Goal: Task Accomplishment & Management: Manage account settings

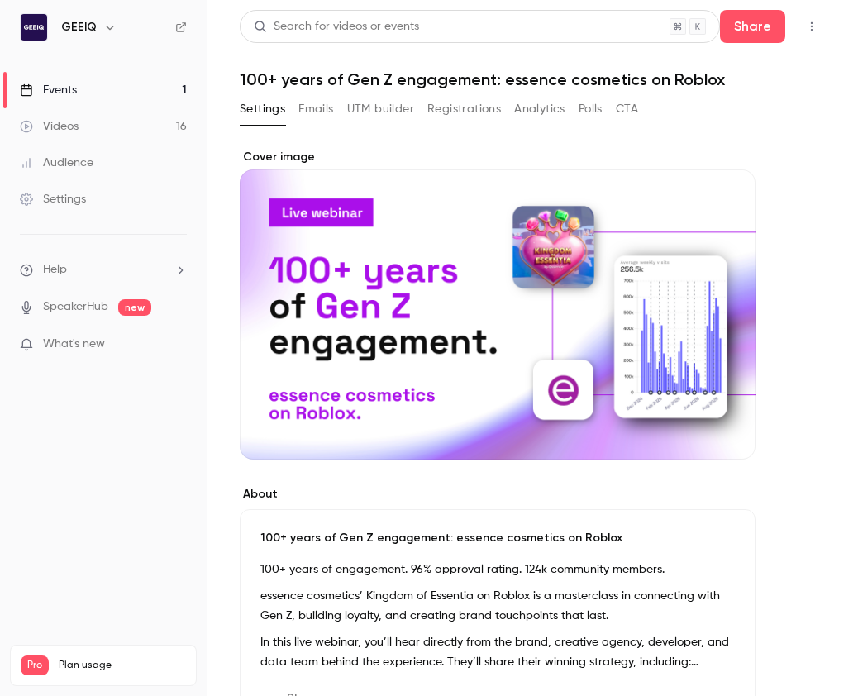
click at [459, 149] on div "Cover image" at bounding box center [498, 304] width 516 height 311
click at [0, 0] on input "Cover image" at bounding box center [0, 0] width 0 height 0
click at [449, 112] on button "Registrations" at bounding box center [464, 109] width 74 height 26
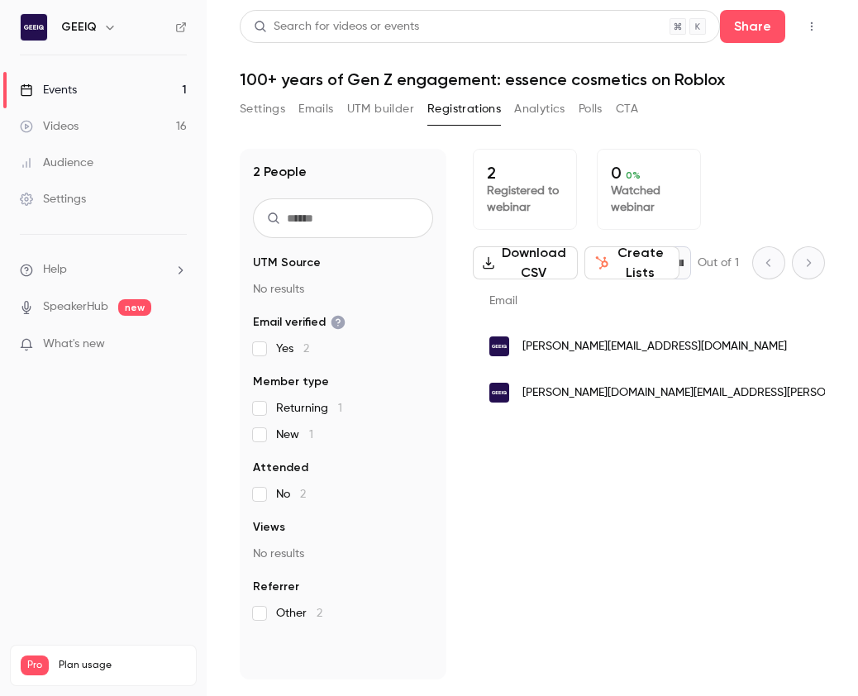
click at [275, 107] on button "Settings" at bounding box center [262, 109] width 45 height 26
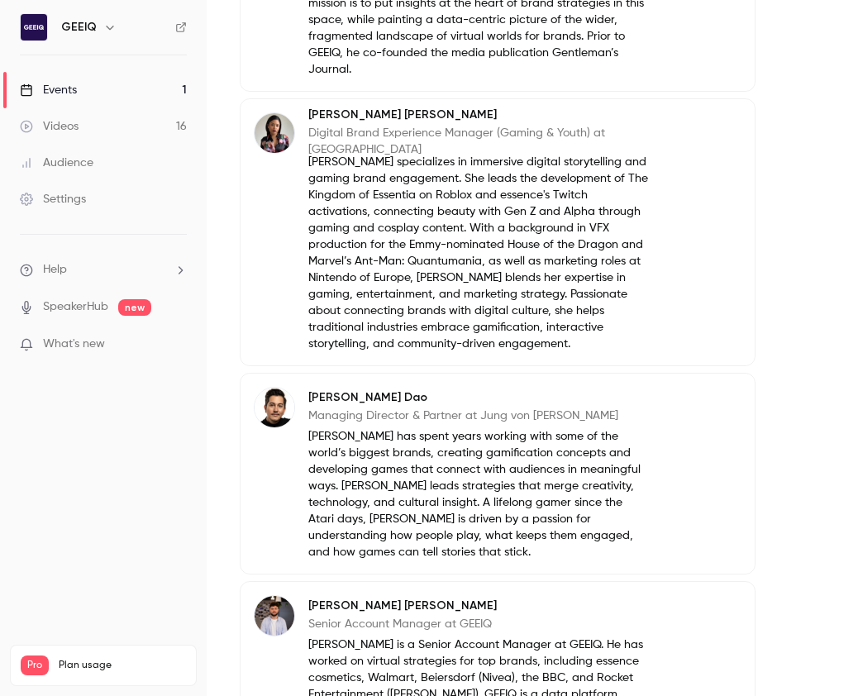
scroll to position [1405, 0]
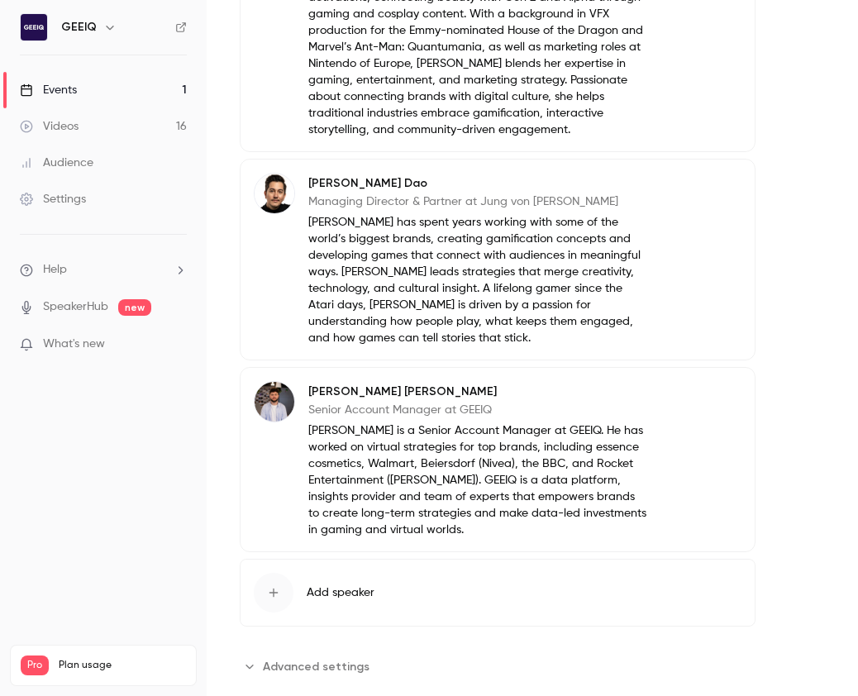
click at [267, 658] on span "Advanced settings" at bounding box center [316, 666] width 107 height 17
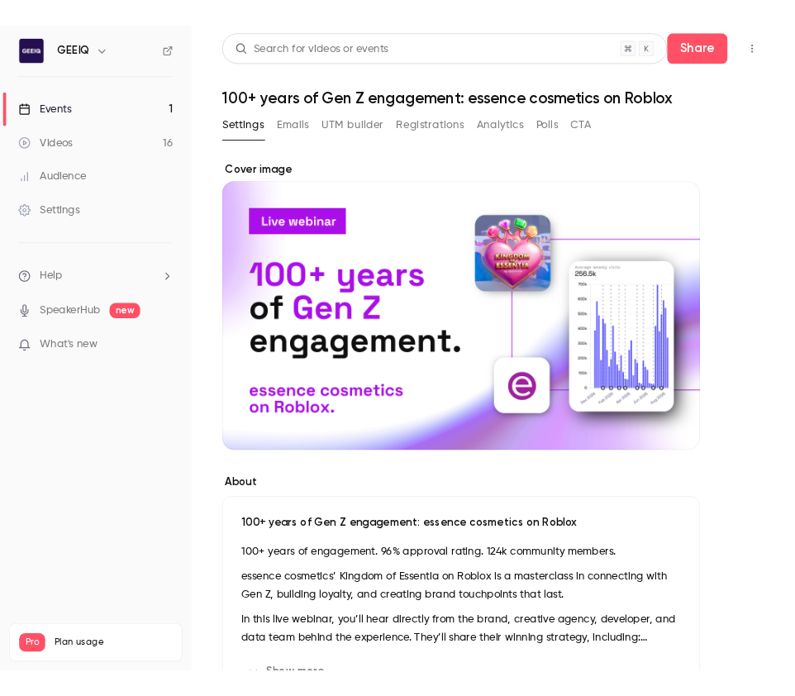
scroll to position [0, 0]
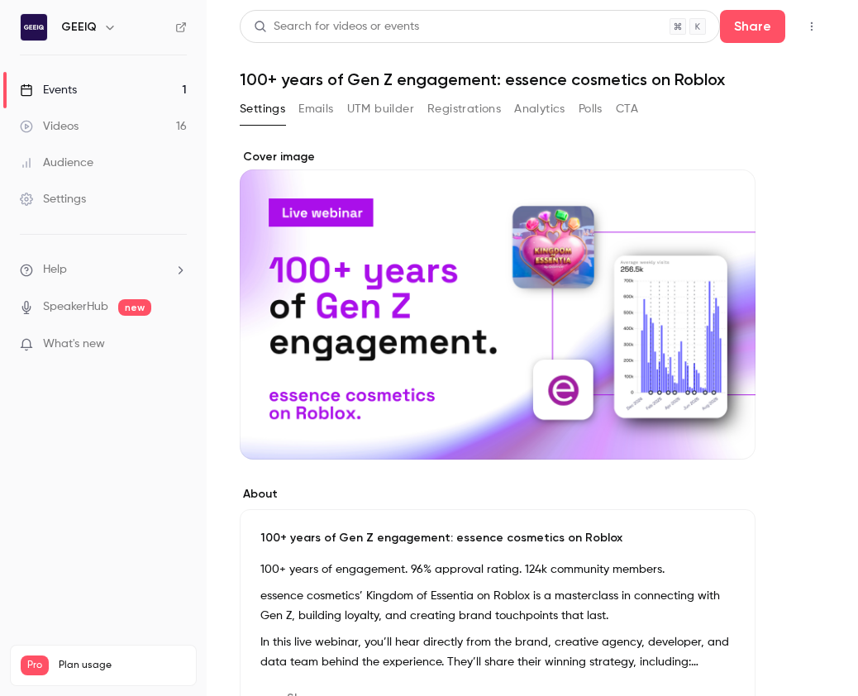
click at [310, 117] on button "Emails" at bounding box center [315, 109] width 35 height 26
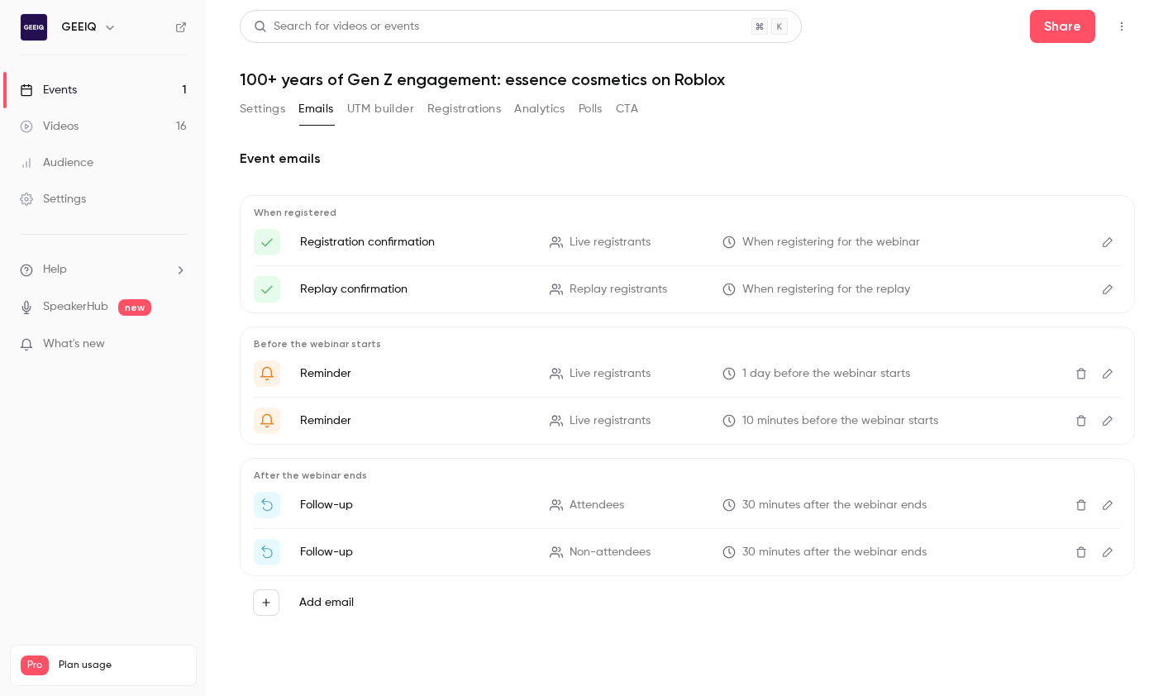
click at [375, 114] on button "UTM builder" at bounding box center [380, 109] width 67 height 26
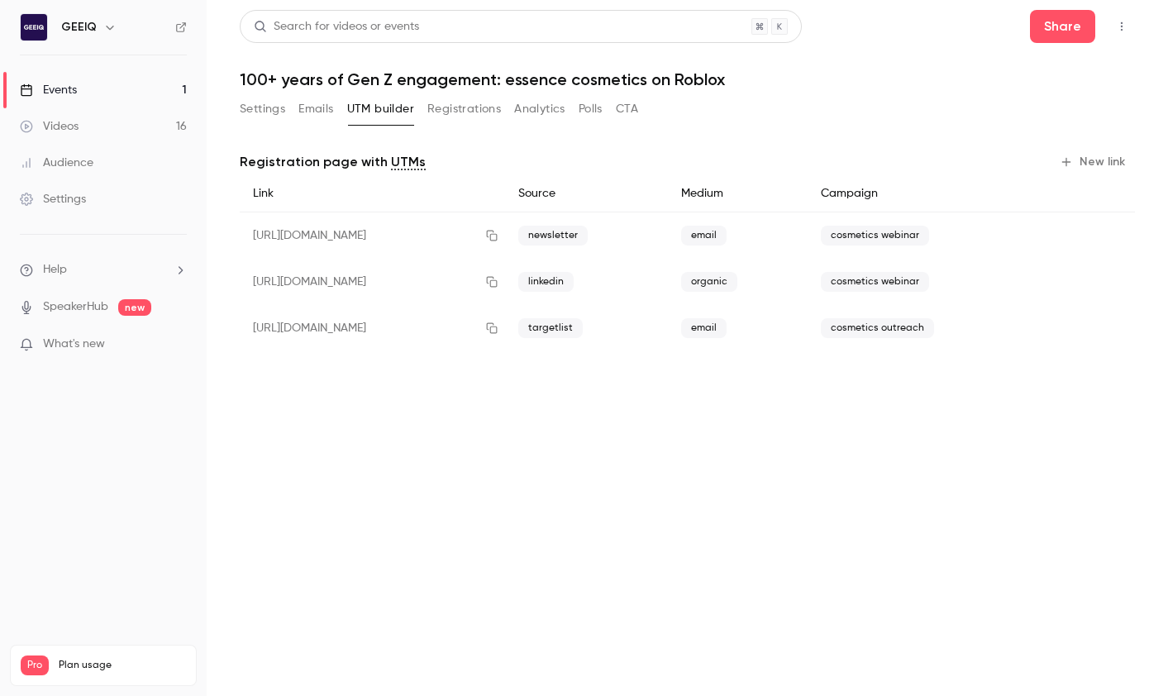
click at [423, 117] on div "Settings Emails UTM builder Registrations Analytics Polls CTA" at bounding box center [439, 109] width 398 height 26
click at [449, 111] on button "Registrations" at bounding box center [464, 109] width 74 height 26
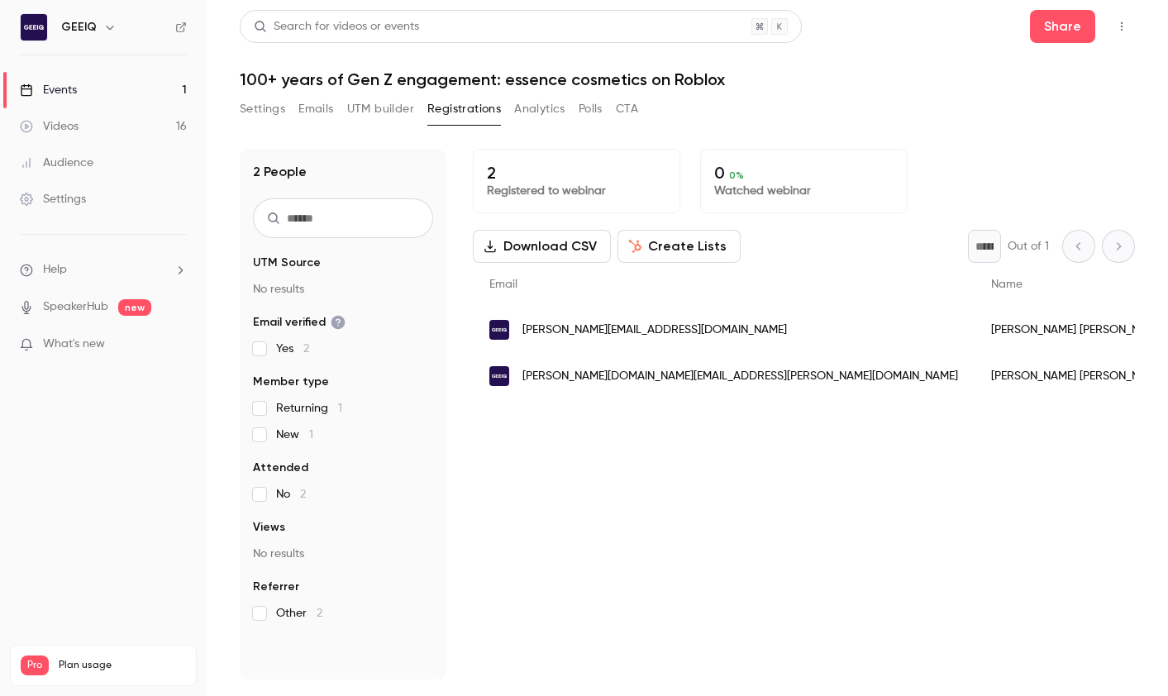
click at [540, 107] on button "Analytics" at bounding box center [539, 109] width 51 height 26
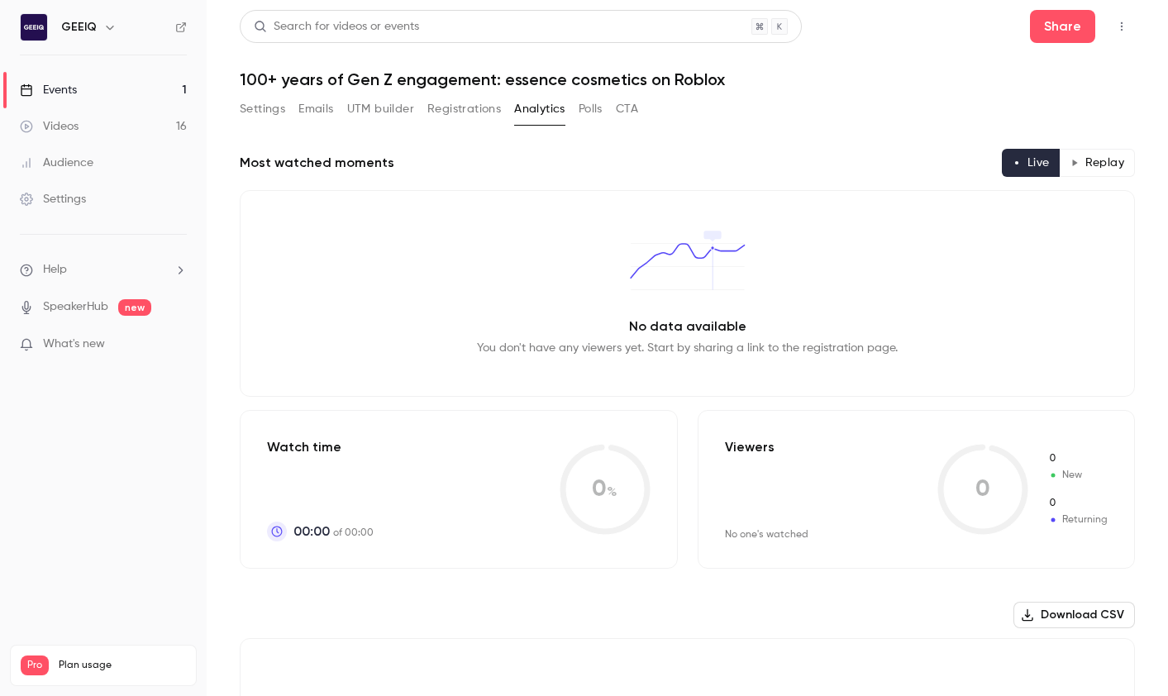
click at [57, 159] on div "Audience" at bounding box center [57, 163] width 74 height 17
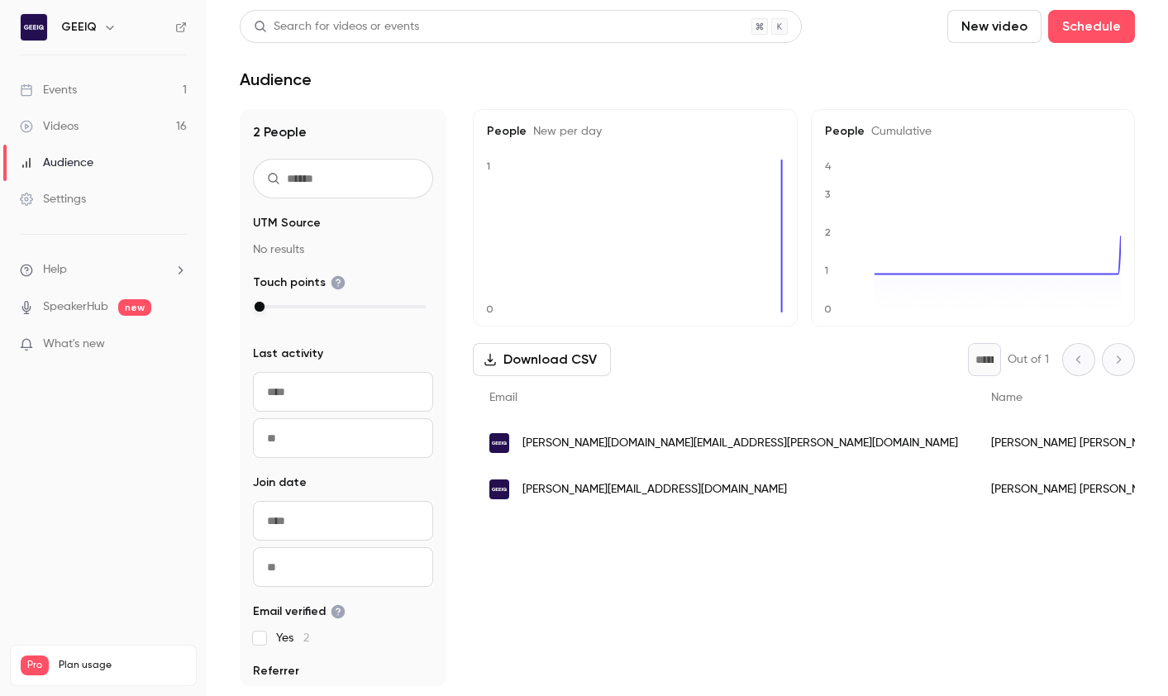
click at [50, 202] on div "Settings" at bounding box center [53, 199] width 66 height 17
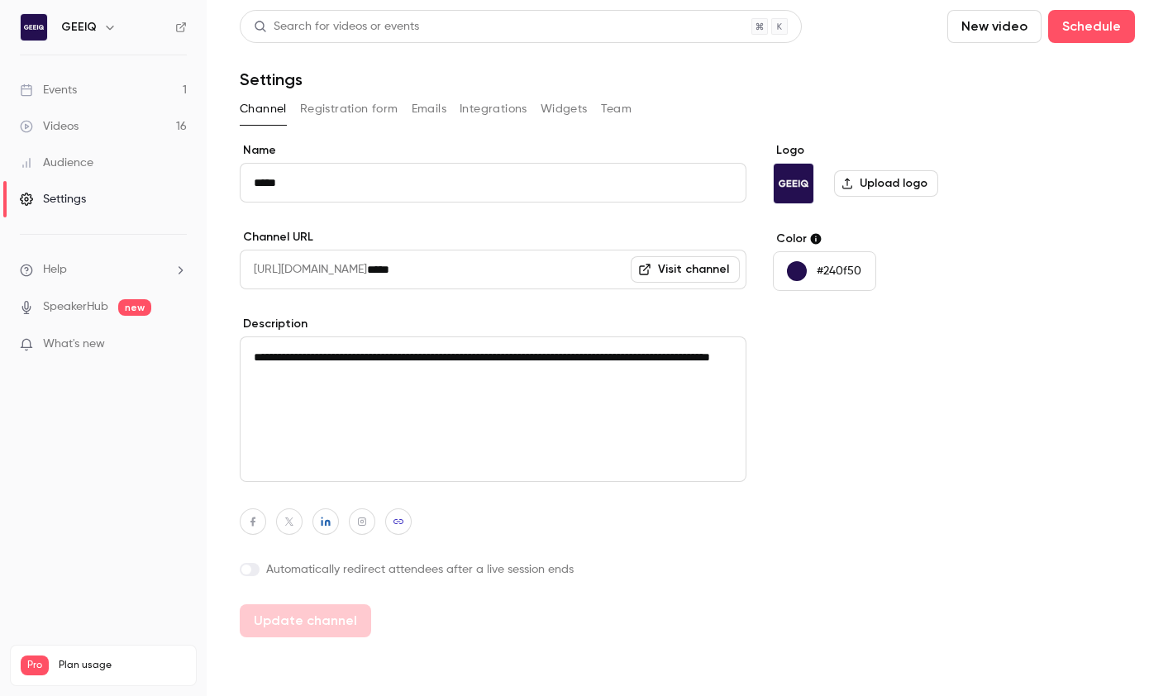
click at [63, 93] on div "Events" at bounding box center [48, 90] width 57 height 17
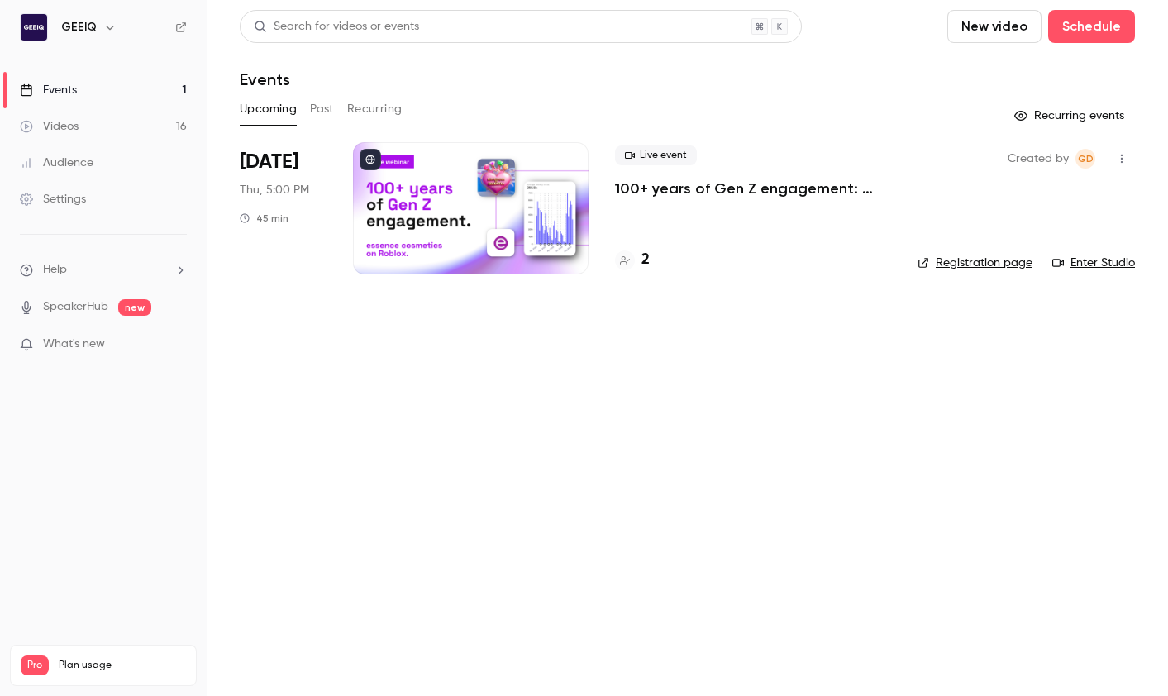
click at [519, 375] on main "Search for videos or events New video Schedule Events Upcoming Past Recurring R…" at bounding box center [687, 348] width 961 height 696
